Goal: Information Seeking & Learning: Learn about a topic

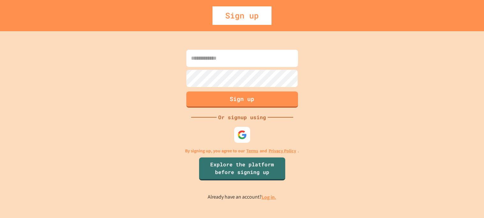
click at [222, 54] on input at bounding box center [242, 58] width 112 height 17
click at [270, 198] on link "Log in." at bounding box center [269, 197] width 15 height 7
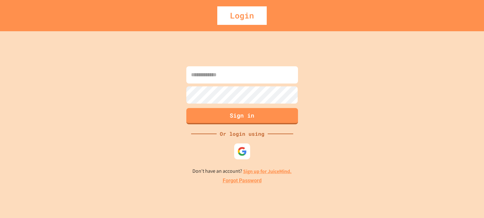
click at [227, 72] on input at bounding box center [242, 74] width 112 height 17
type input "**********"
click at [251, 113] on button "Sign in" at bounding box center [242, 115] width 114 height 17
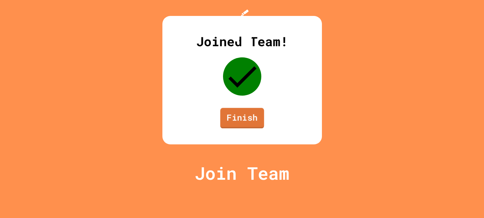
click at [243, 129] on link "Finish" at bounding box center [242, 118] width 44 height 20
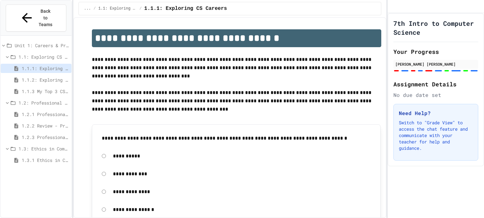
click at [44, 88] on span "1.1.3 My Top 3 CS Careers!" at bounding box center [45, 91] width 47 height 7
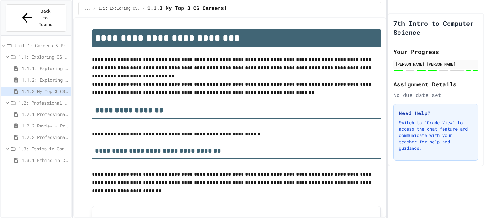
scroll to position [105, 0]
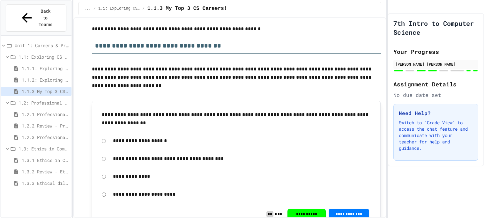
click at [60, 111] on span "1.2.1 Professional Communication" at bounding box center [45, 114] width 47 height 7
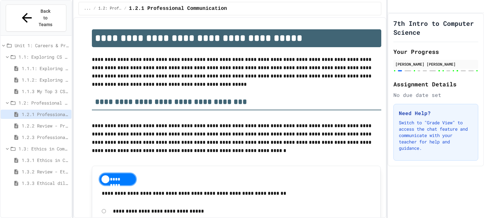
click at [64, 111] on span "1.2.1 Professional Communication" at bounding box center [45, 114] width 47 height 7
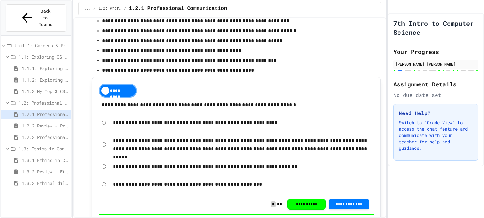
scroll to position [944, 0]
